Goal: Book appointment/travel/reservation

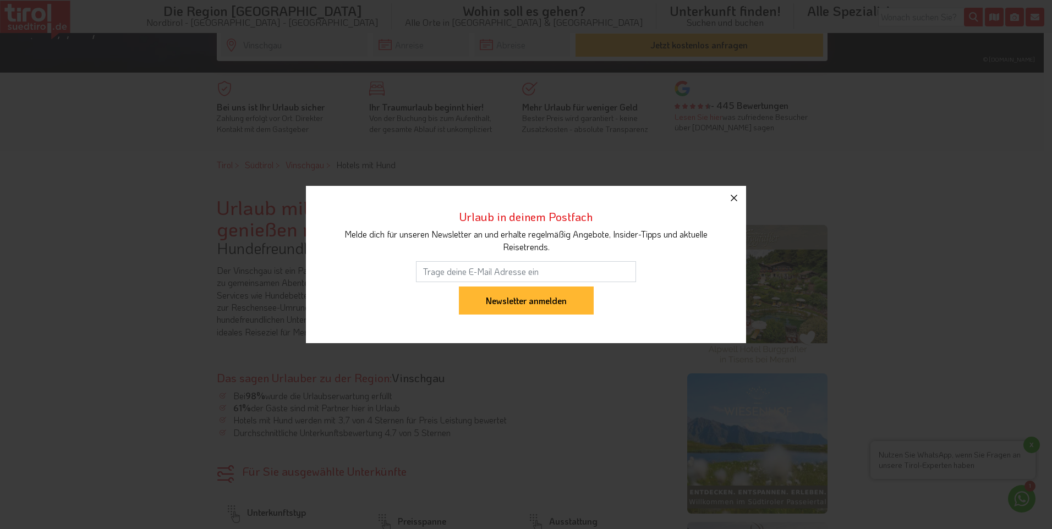
click at [738, 201] on icon "button" at bounding box center [734, 198] width 13 height 13
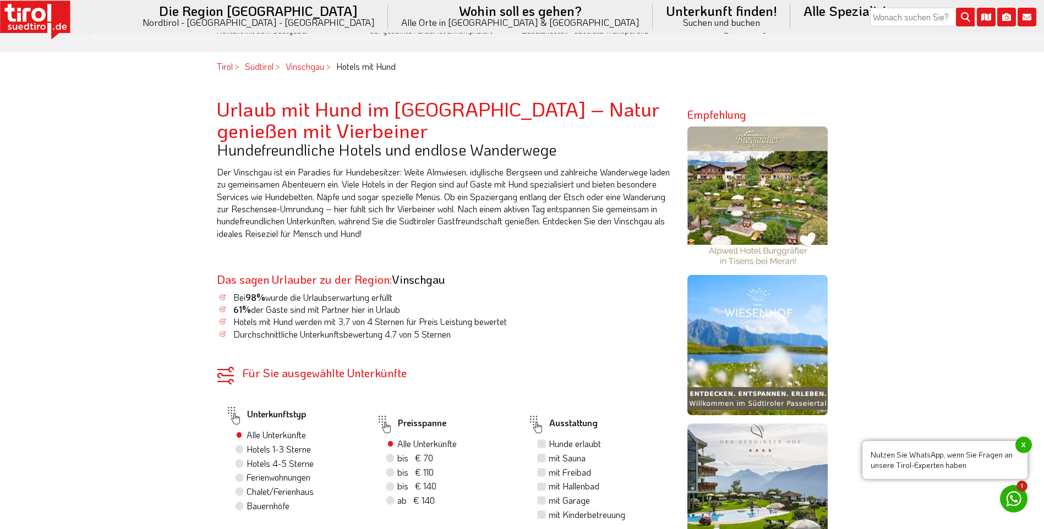
scroll to position [269, 0]
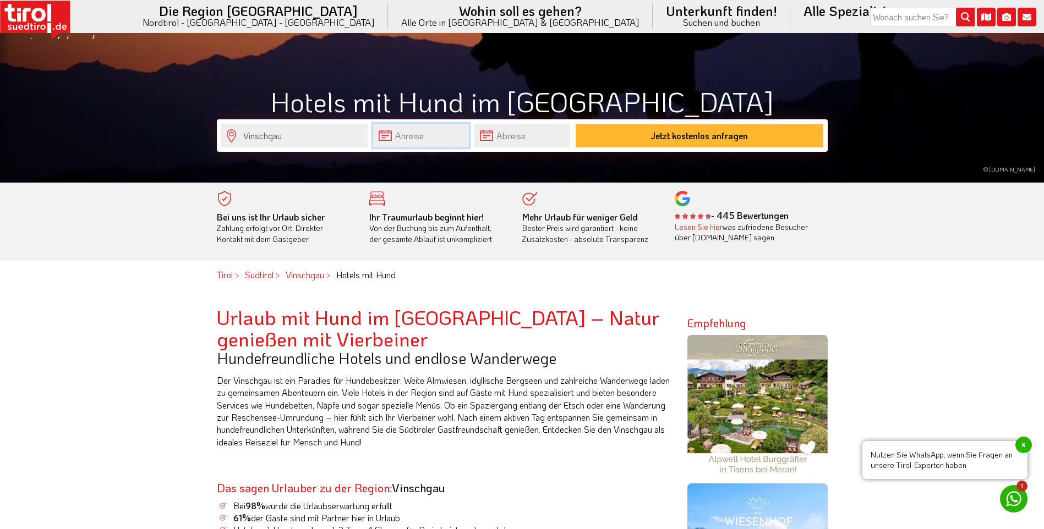
click at [416, 140] on input "text" at bounding box center [421, 136] width 96 height 24
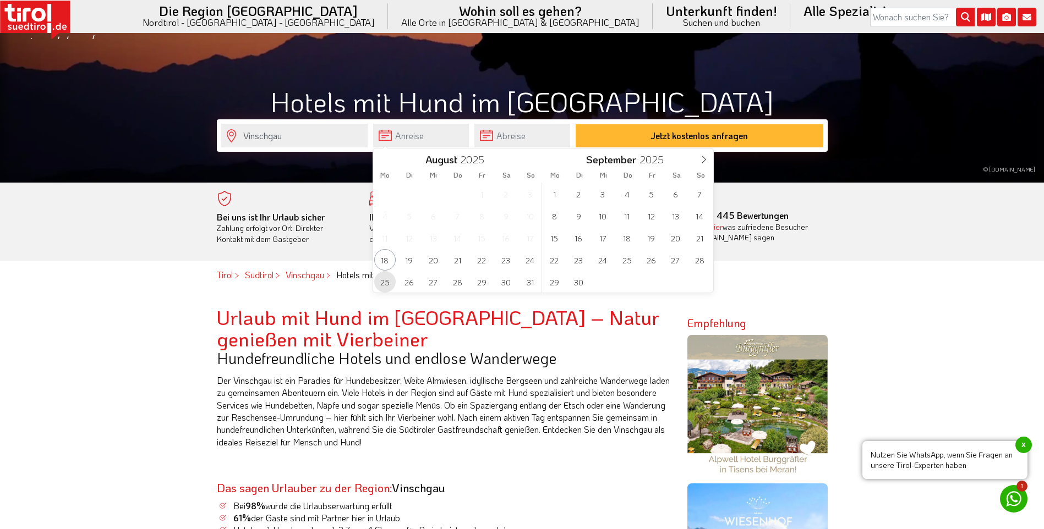
click at [386, 280] on span "25" at bounding box center [384, 281] width 21 height 21
click at [516, 128] on input "text" at bounding box center [522, 136] width 96 height 24
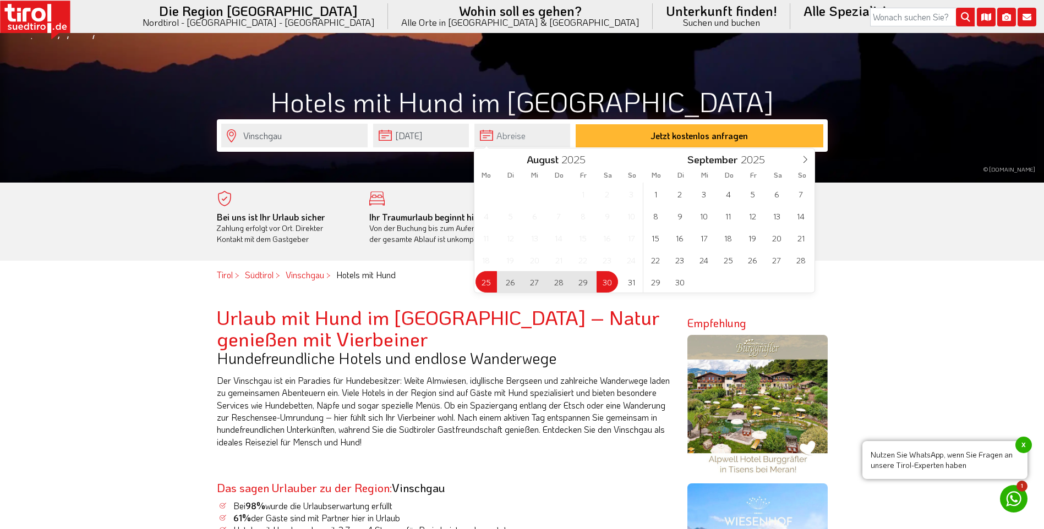
click at [607, 281] on span "30" at bounding box center [607, 281] width 21 height 21
type input "[DATE]"
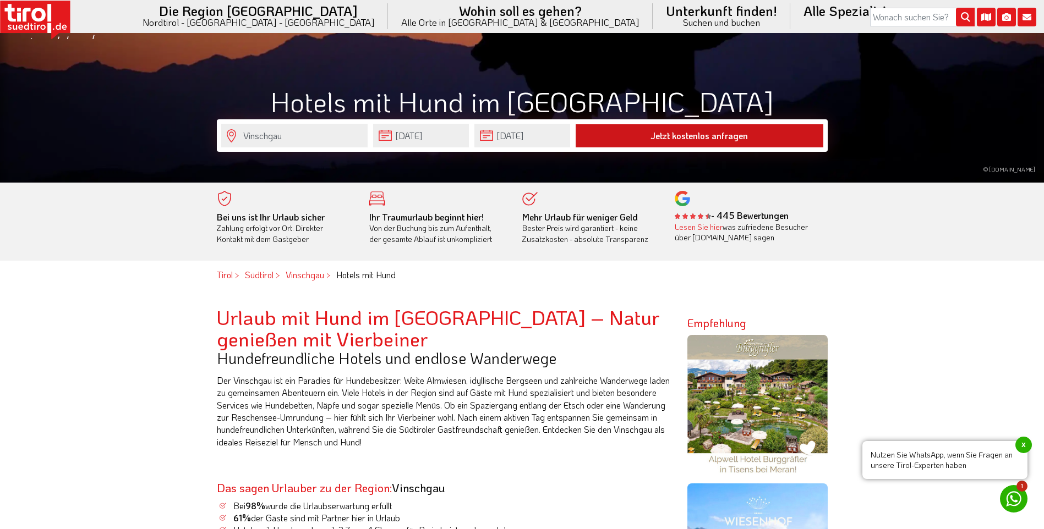
click at [658, 139] on button "Jetzt kostenlos anfragen" at bounding box center [700, 135] width 248 height 23
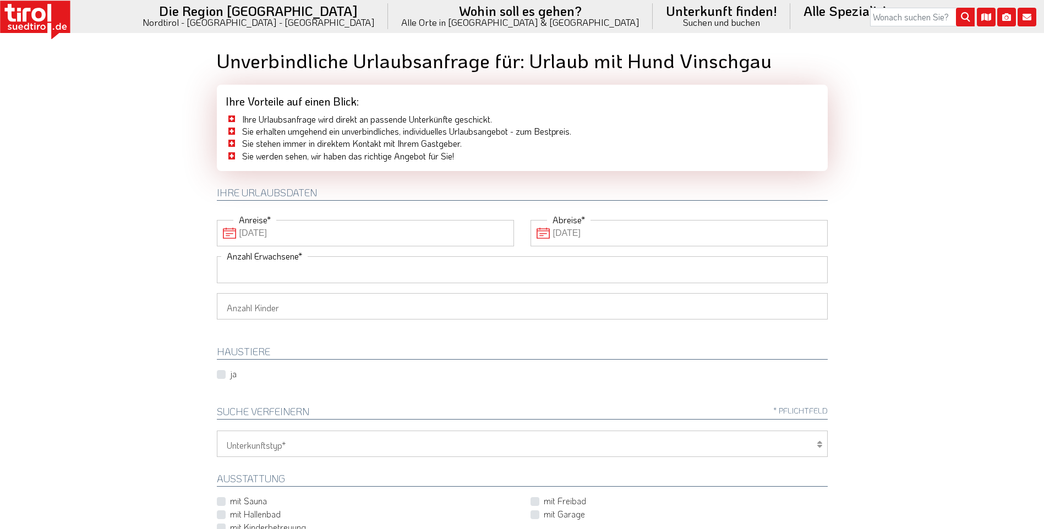
click at [430, 270] on input "Anzahl Erwachsene" at bounding box center [522, 269] width 611 height 26
type input "2"
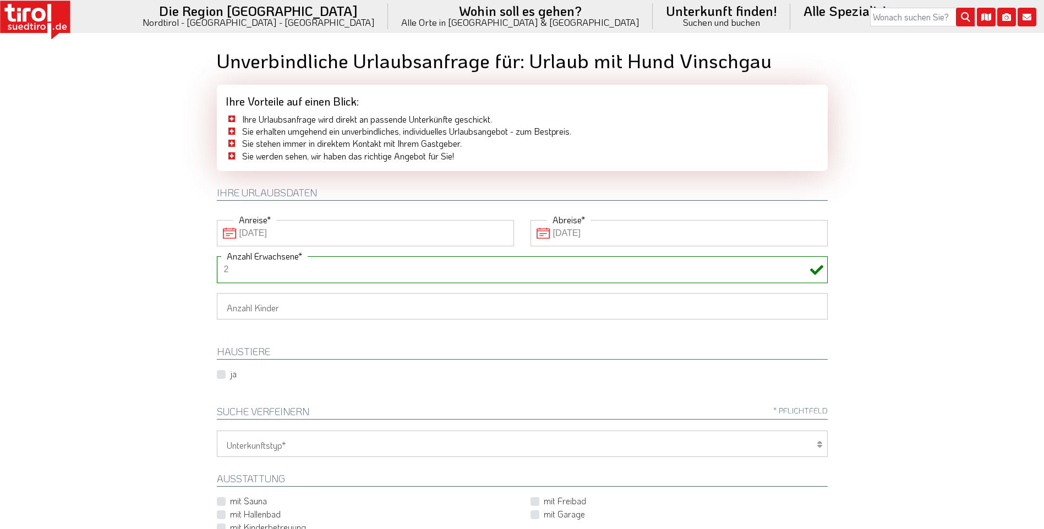
click at [230, 377] on label "ja" at bounding box center [233, 374] width 7 height 12
click at [219, 377] on input "ja" at bounding box center [237, 374] width 36 height 7
checkbox input "true"
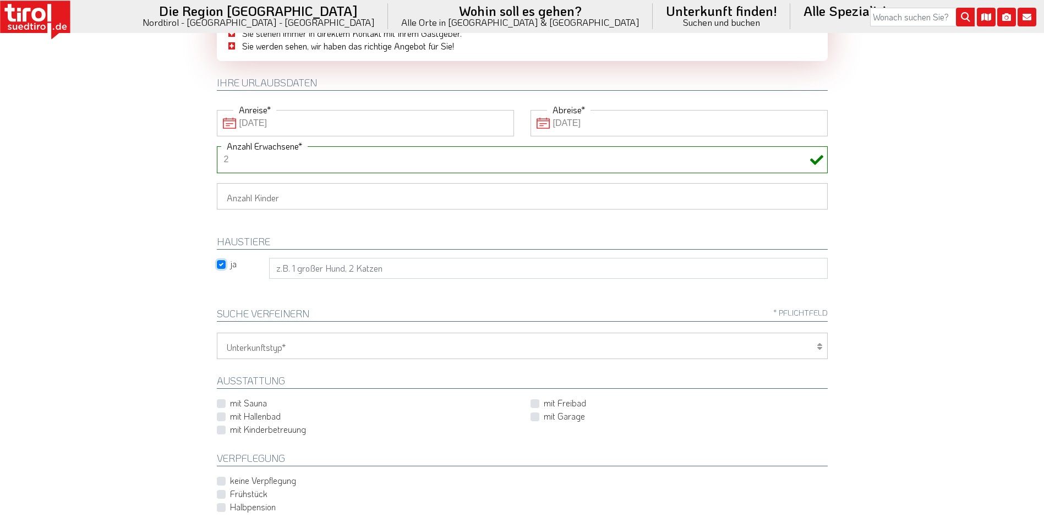
scroll to position [165, 0]
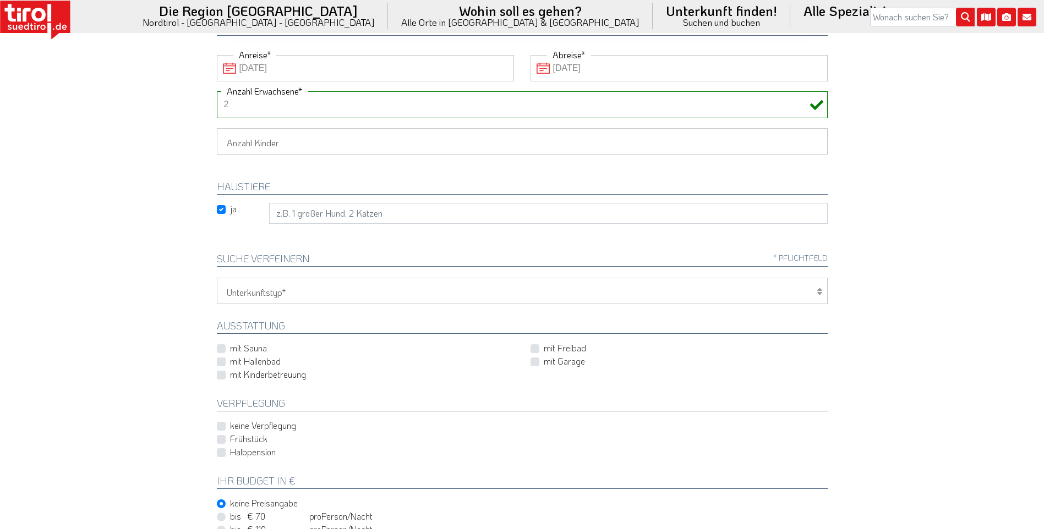
click at [230, 350] on label "mit Sauna" at bounding box center [248, 348] width 37 height 12
click at [225, 350] on input "mit Sauna" at bounding box center [367, 348] width 297 height 7
checkbox input "true"
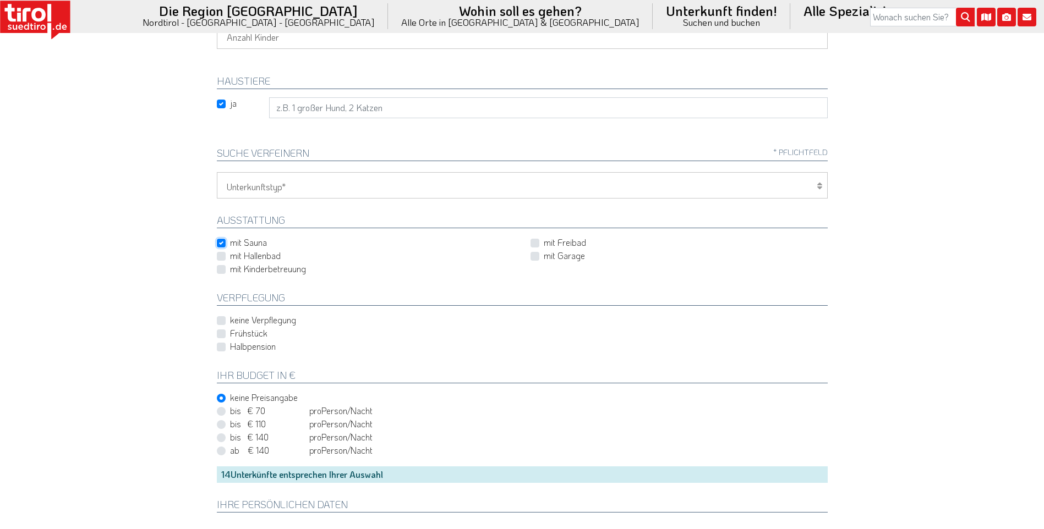
scroll to position [275, 0]
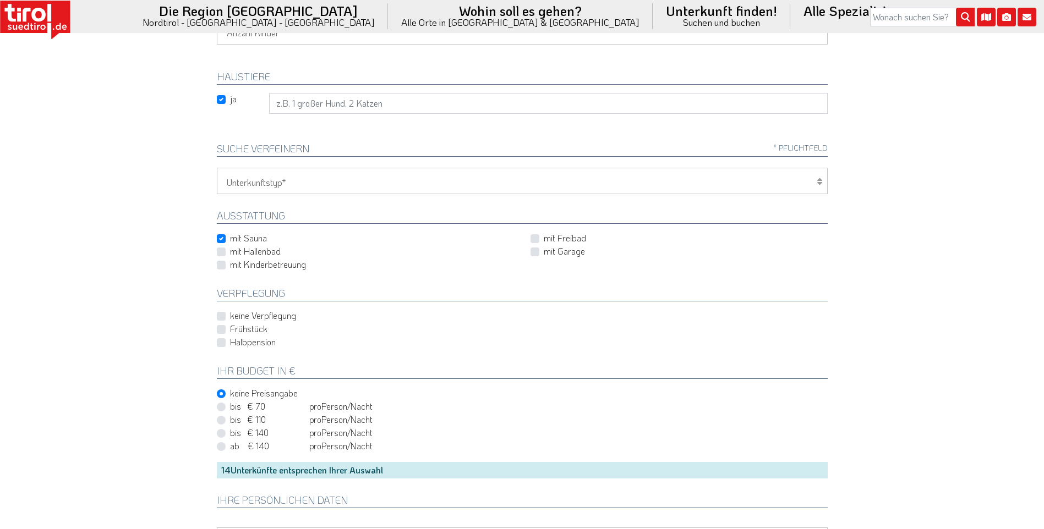
click at [226, 330] on div "Frühstück" at bounding box center [522, 329] width 611 height 13
click at [230, 330] on label "Frühstück" at bounding box center [248, 329] width 37 height 12
click at [222, 330] on input "Frühstück" at bounding box center [524, 329] width 611 height 7
checkbox input "true"
click at [230, 343] on label "Halbpension" at bounding box center [253, 342] width 46 height 12
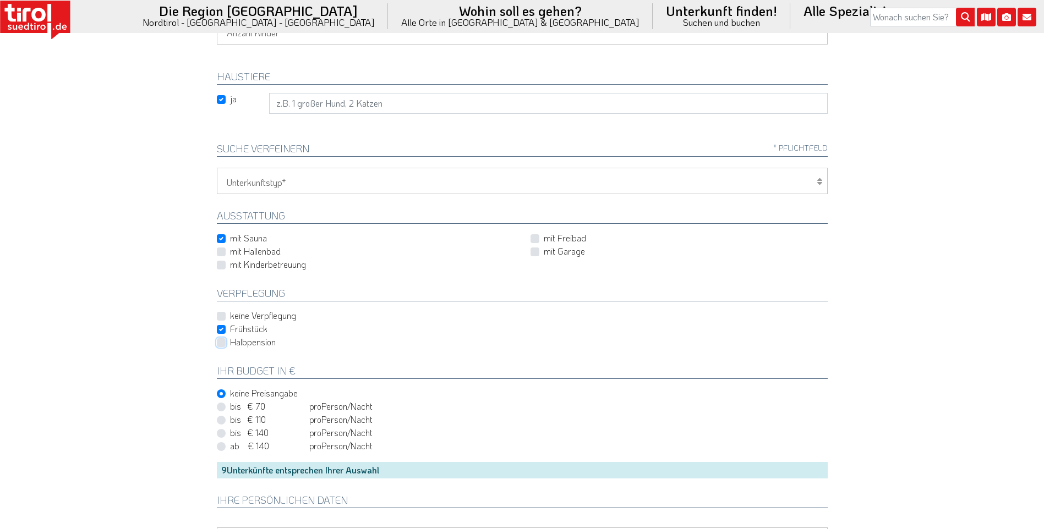
click at [221, 343] on input "Halbpension" at bounding box center [524, 342] width 611 height 7
checkbox input "true"
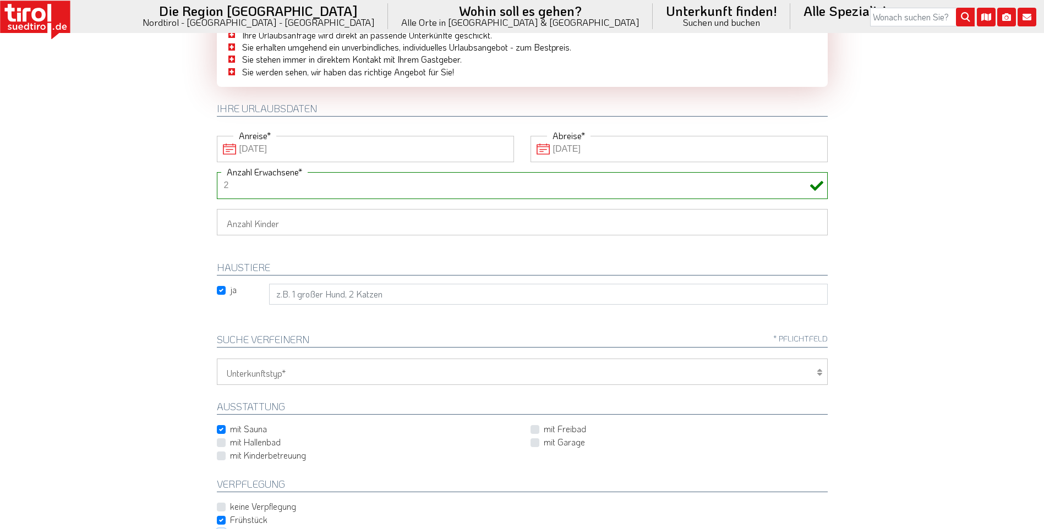
scroll to position [0, 0]
